Goal: Task Accomplishment & Management: Use online tool/utility

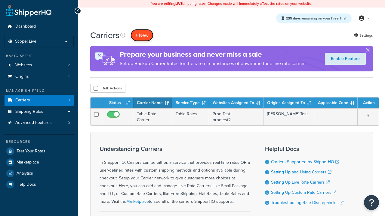
click at [142, 35] on button "+ New" at bounding box center [141, 35] width 23 height 12
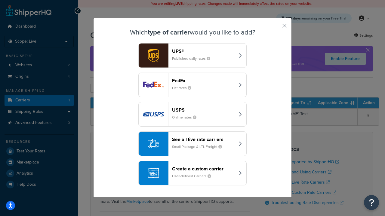
click at [192, 173] on div "Create a custom carrier User-defined Carriers" at bounding box center [203, 173] width 63 height 14
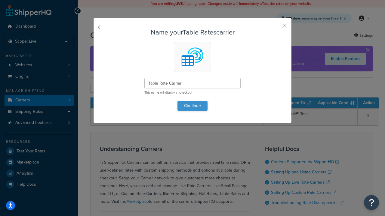
type input "Table Rate Carrier"
click at [192, 106] on button "Continue" at bounding box center [192, 106] width 30 height 10
